Goal: Consume media (video, audio): Consume media (video, audio)

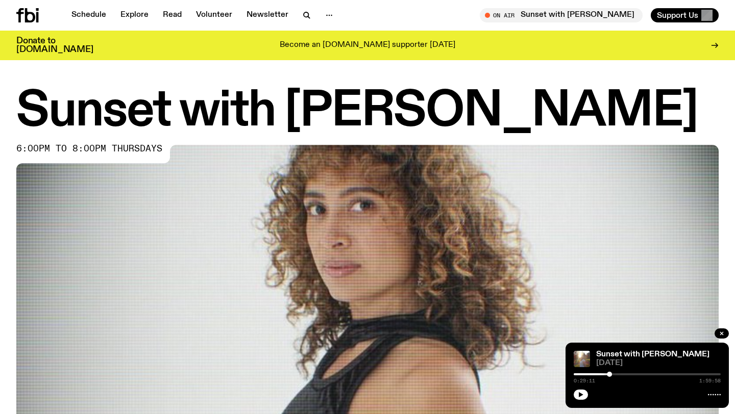
scroll to position [487, 0]
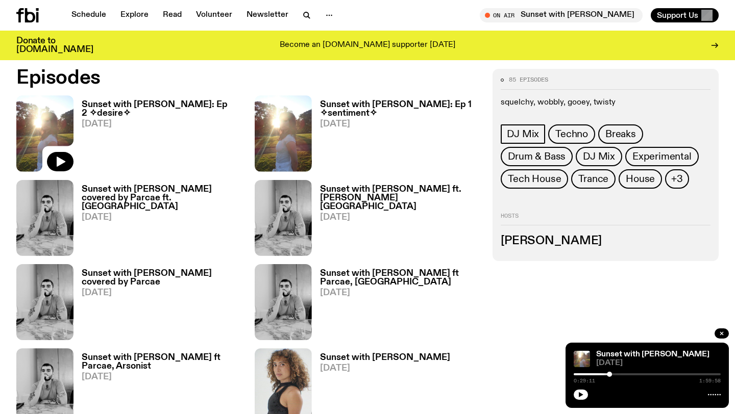
click at [151, 110] on h3 "Sunset with [PERSON_NAME]: Ep 2 ✧desire✧" at bounding box center [162, 109] width 161 height 17
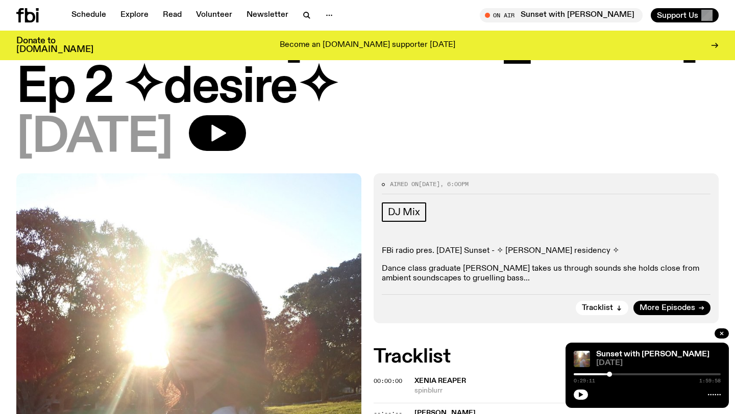
scroll to position [48, 0]
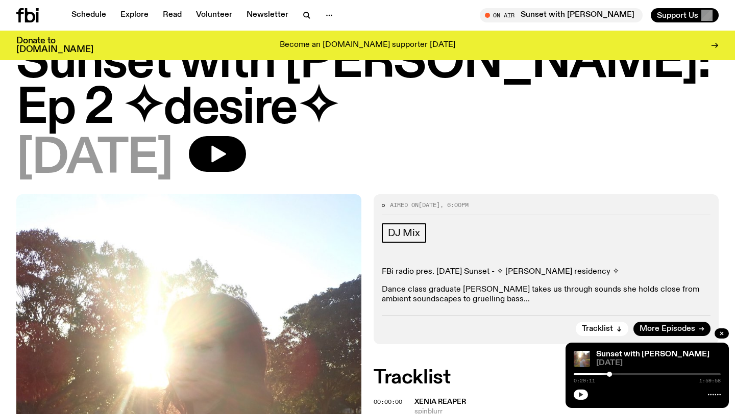
click at [585, 395] on button "button" at bounding box center [581, 395] width 14 height 10
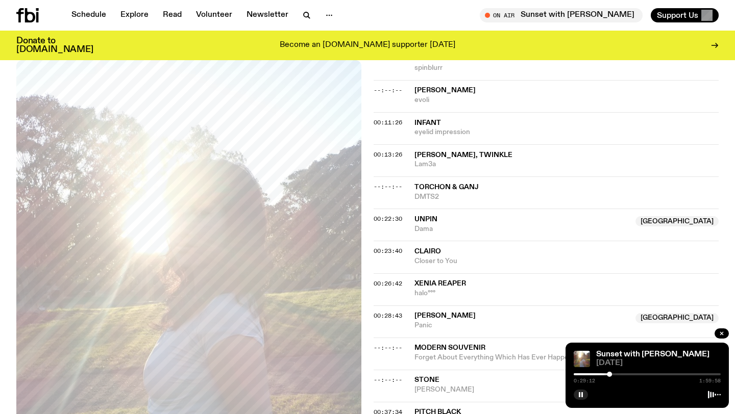
scroll to position [409, 0]
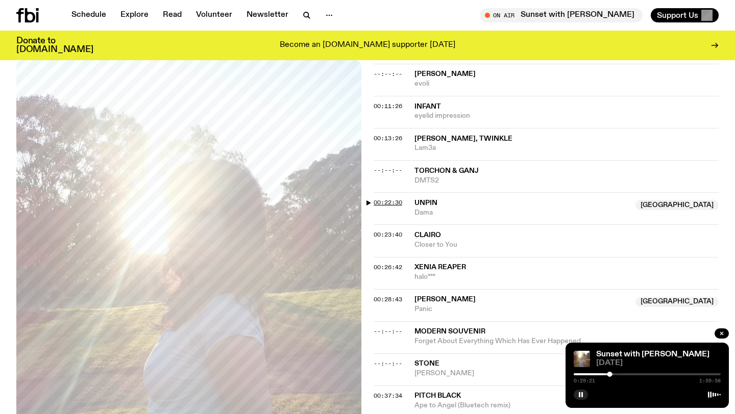
click at [387, 199] on span "00:22:30" at bounding box center [388, 203] width 29 height 8
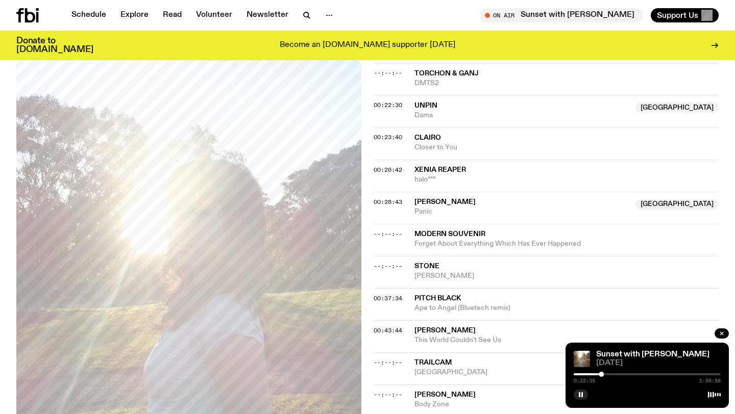
scroll to position [510, 0]
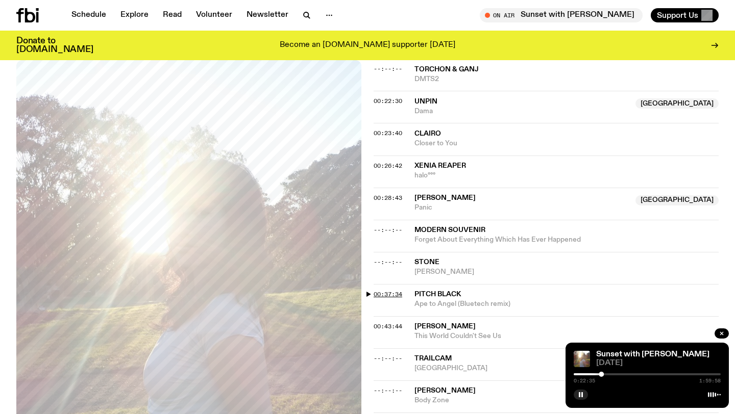
click at [394, 290] on span "00:37:34" at bounding box center [388, 294] width 29 height 8
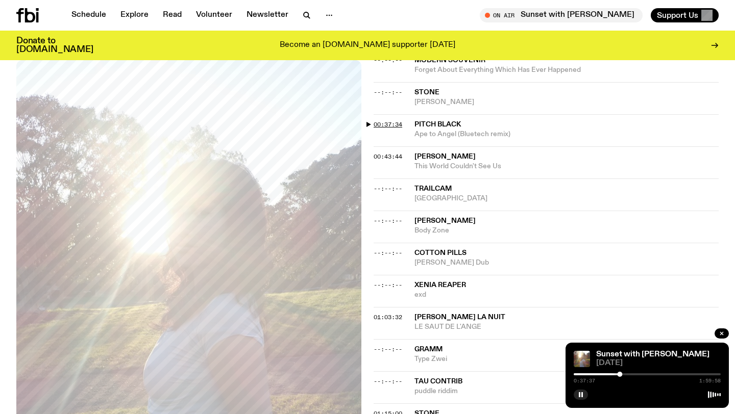
scroll to position [702, 0]
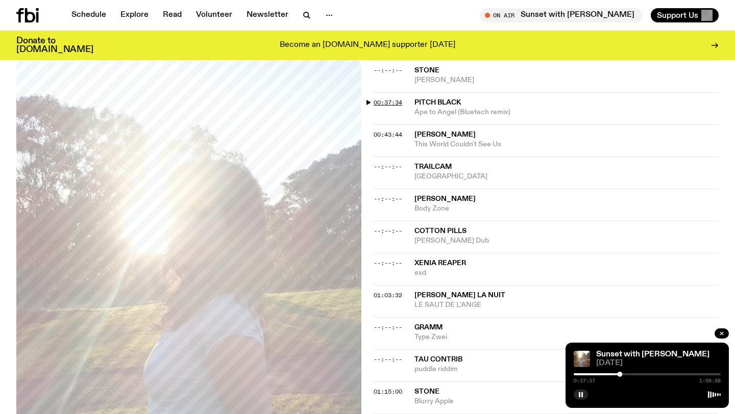
click at [394, 291] on span "01:03:32" at bounding box center [388, 295] width 29 height 8
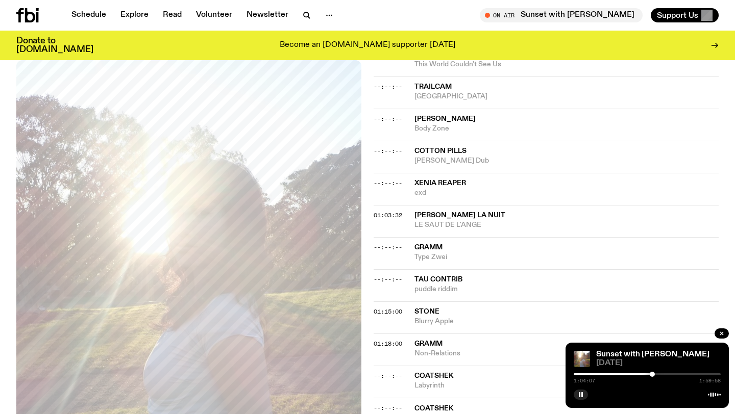
scroll to position [780, 0]
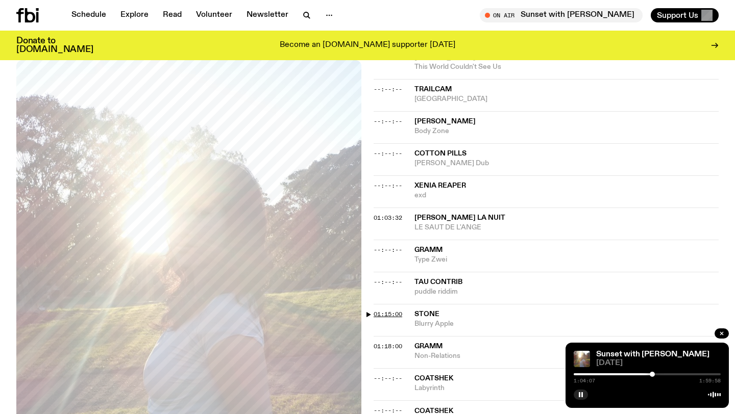
click at [391, 310] on span "01:15:00" at bounding box center [388, 314] width 29 height 8
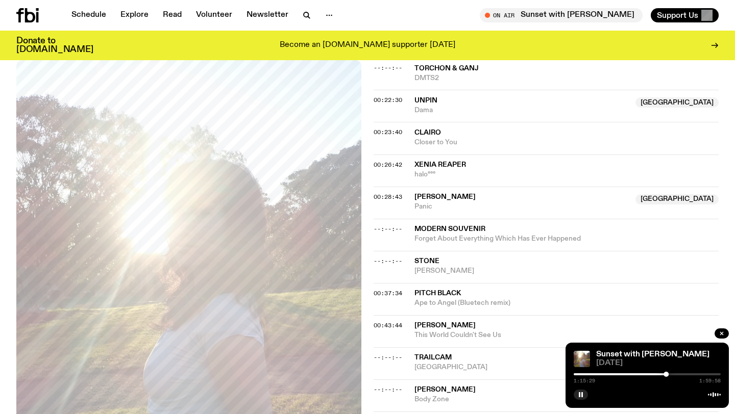
scroll to position [519, 0]
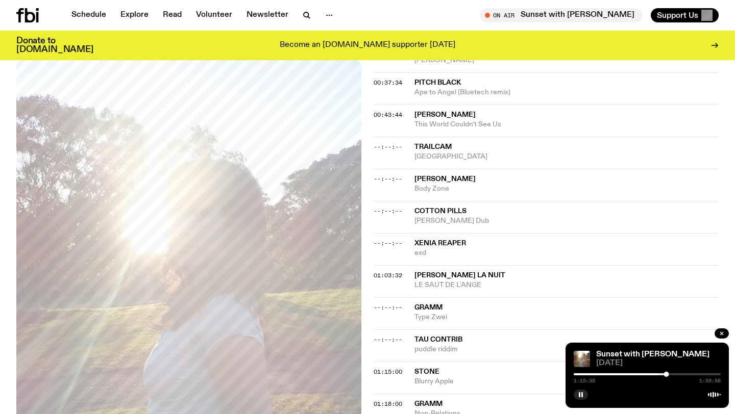
click at [651, 335] on span "tau contrib" at bounding box center [566, 340] width 304 height 10
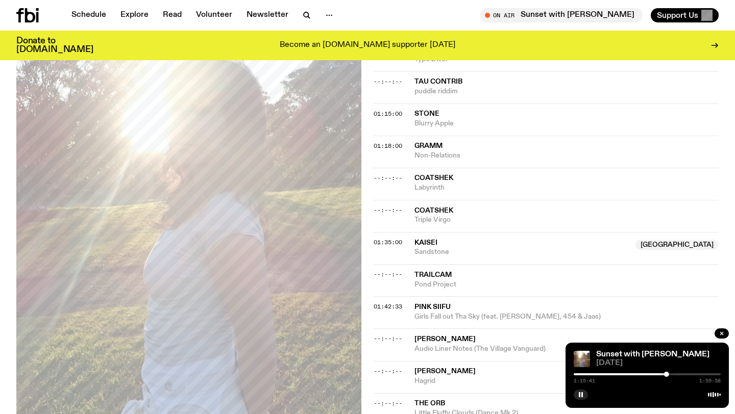
scroll to position [982, 0]
click at [307, 15] on icon "button" at bounding box center [307, 15] width 12 height 12
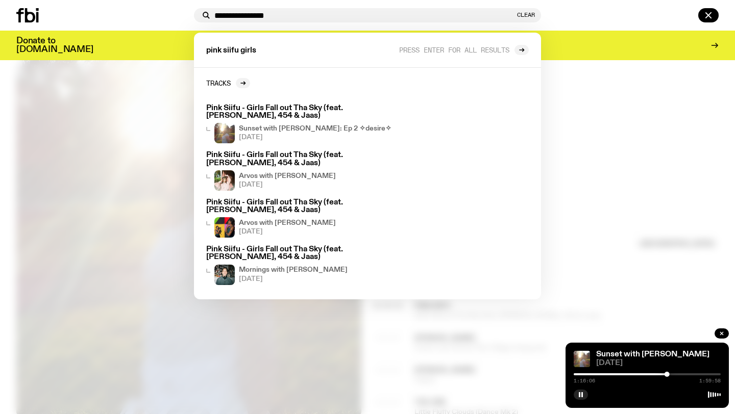
type input "**********"
click at [588, 16] on div at bounding box center [632, 15] width 174 height 14
click at [592, 44] on div "Become an [DOMAIN_NAME] supporter [DATE]" at bounding box center [367, 45] width 555 height 17
click at [522, 16] on button "Clear" at bounding box center [526, 15] width 18 height 6
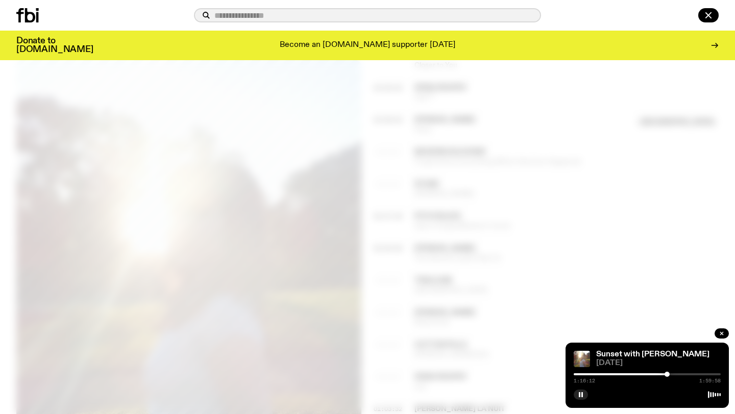
scroll to position [578, 0]
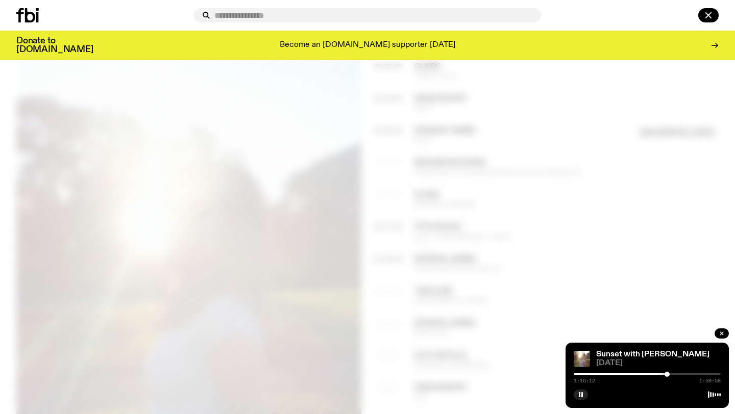
click at [413, 289] on div at bounding box center [367, 207] width 735 height 414
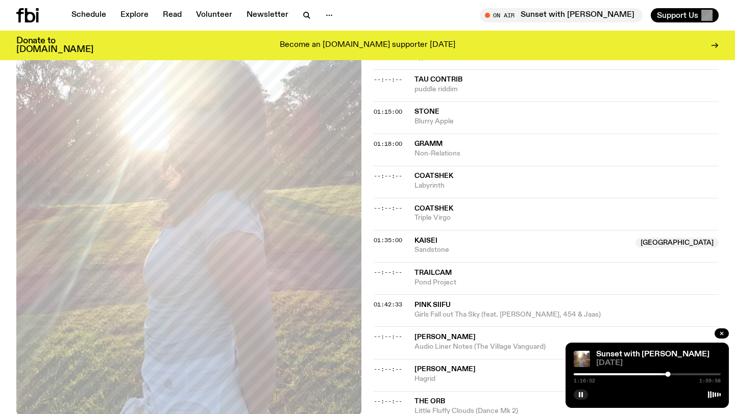
scroll to position [998, 0]
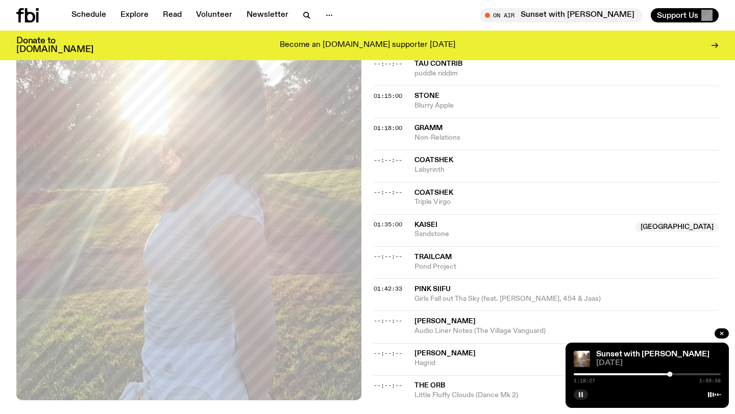
click at [581, 398] on icon "button" at bounding box center [581, 395] width 6 height 6
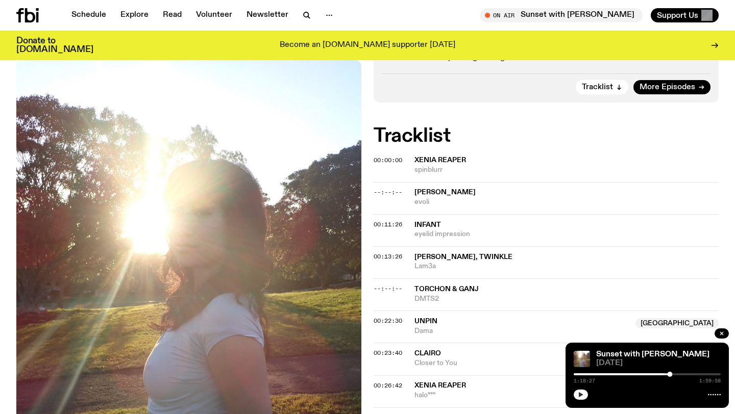
scroll to position [303, 0]
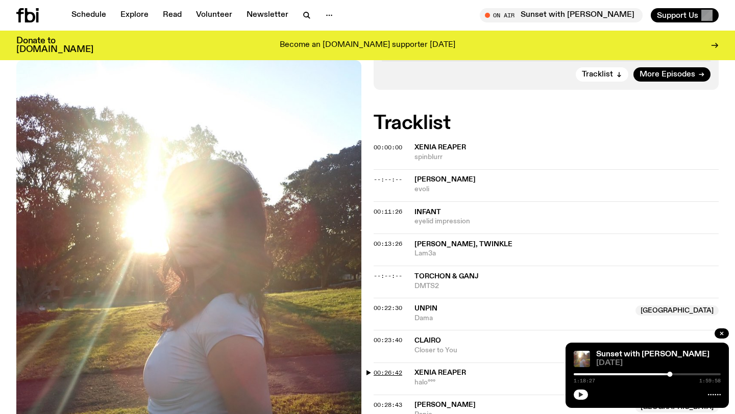
click at [386, 369] on span "00:26:42" at bounding box center [388, 373] width 29 height 8
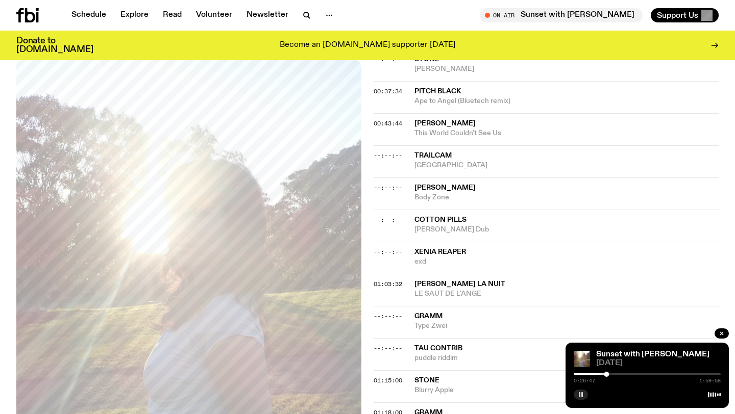
scroll to position [725, 0]
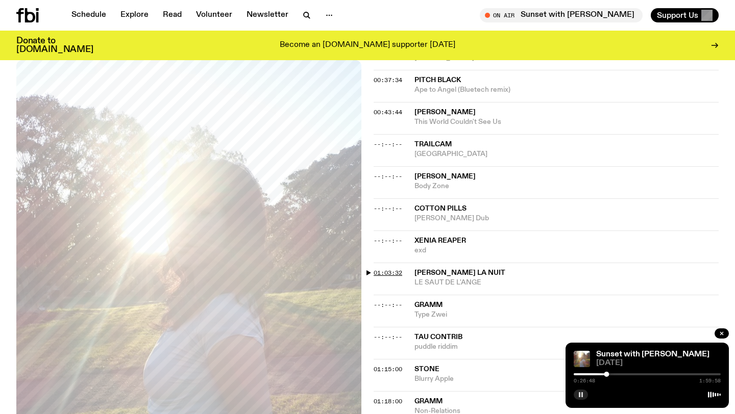
click at [385, 269] on span "01:03:32" at bounding box center [388, 273] width 29 height 8
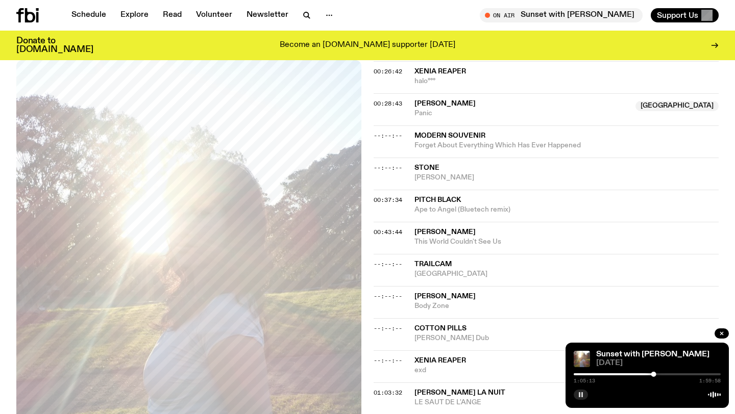
scroll to position [621, 0]
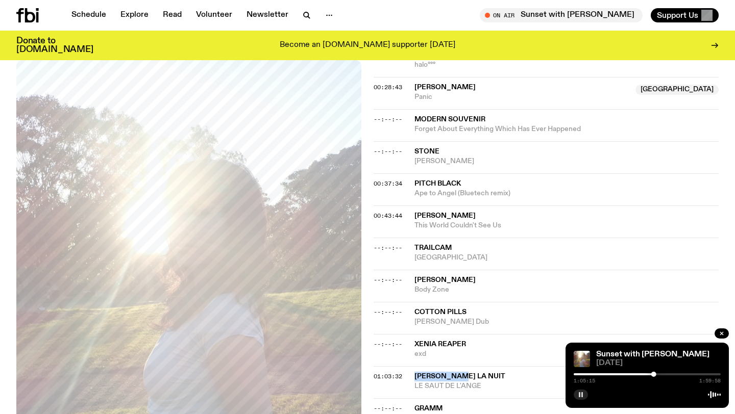
drag, startPoint x: 460, startPoint y: 329, endPoint x: 414, endPoint y: 328, distance: 45.5
click at [414, 372] on span "[PERSON_NAME] LA NUIT" at bounding box center [566, 377] width 304 height 10
copy span "[PERSON_NAME] LA NUIT"
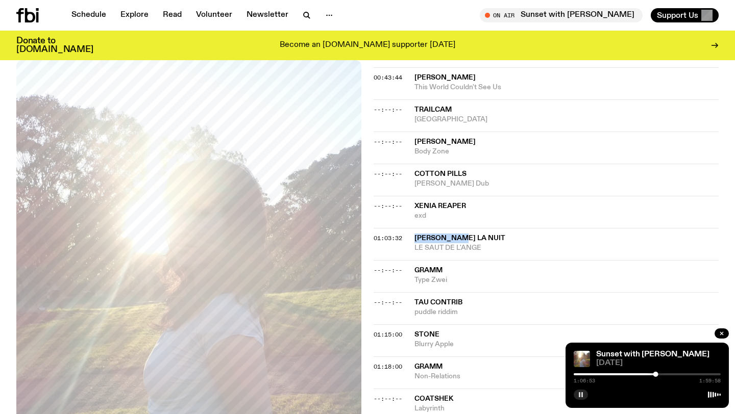
scroll to position [773, 0]
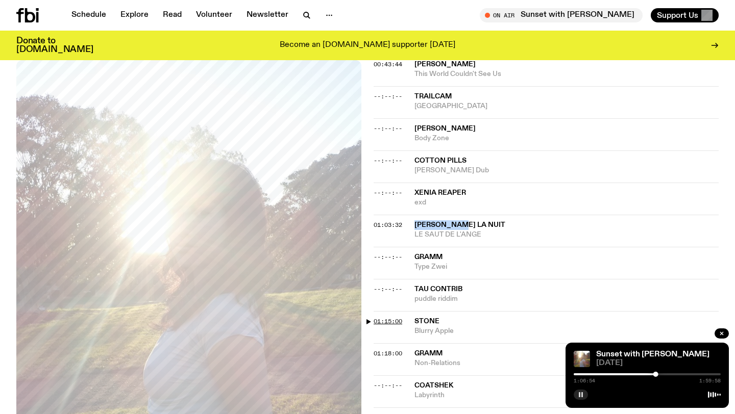
click at [388, 317] on span "01:15:00" at bounding box center [388, 321] width 29 height 8
click at [580, 393] on icon "button" at bounding box center [581, 395] width 6 height 6
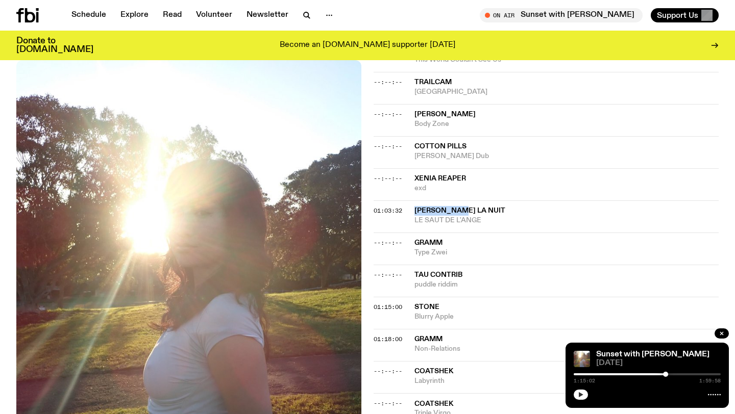
scroll to position [788, 0]
